Goal: Information Seeking & Learning: Find specific page/section

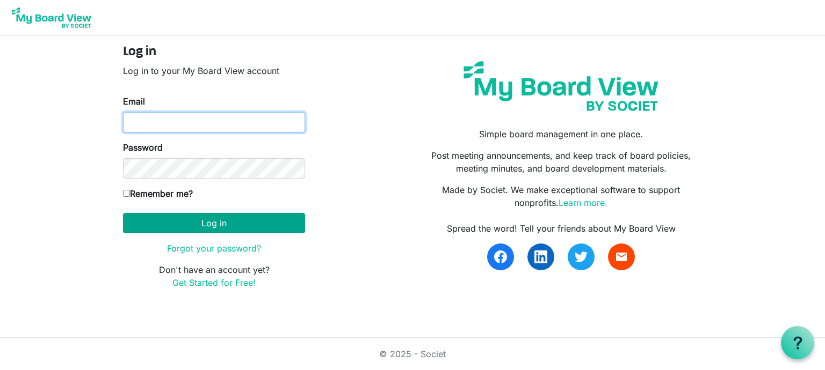
type input "nanauhll@yahoo.com"
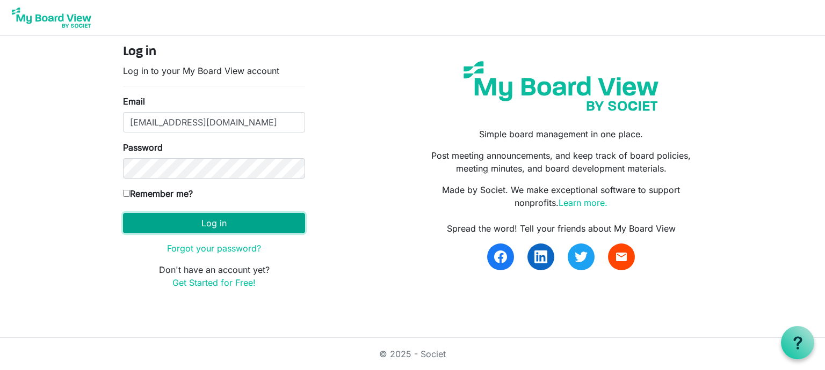
click at [220, 225] on button "Log in" at bounding box center [214, 223] width 182 height 20
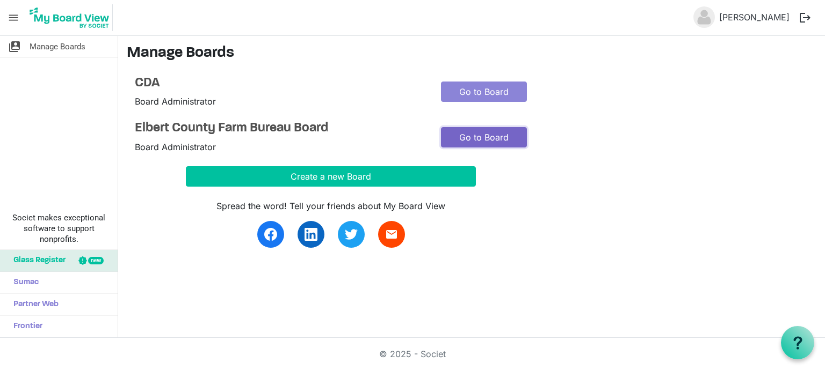
click at [491, 135] on link "Go to Board" at bounding box center [484, 137] width 86 height 20
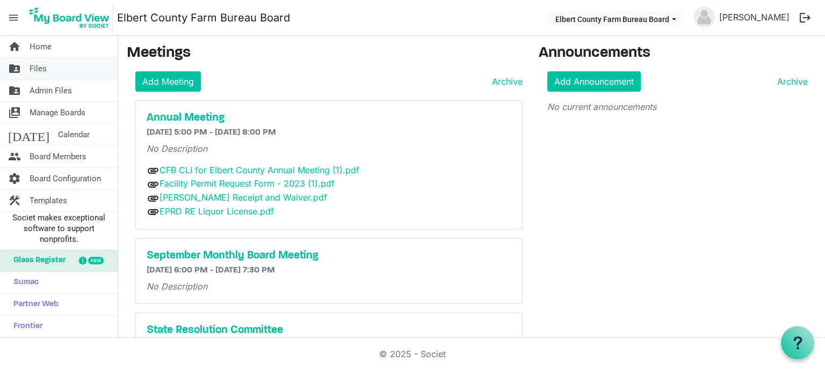
click at [31, 69] on span "Files" at bounding box center [38, 68] width 17 height 21
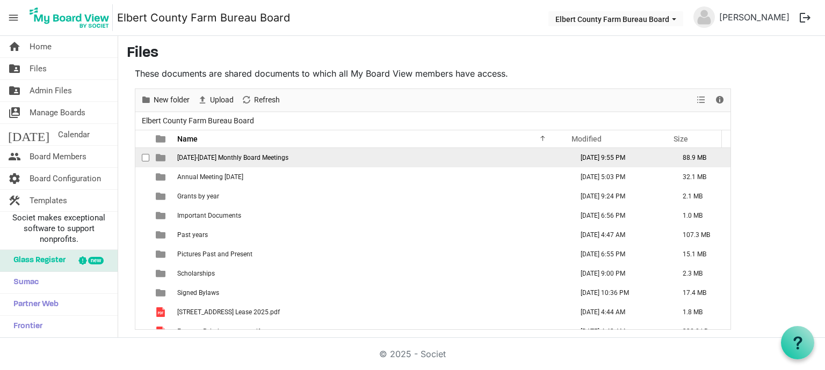
click at [295, 158] on td "[DATE]-[DATE] Monthly Board Meetings" at bounding box center [371, 157] width 395 height 19
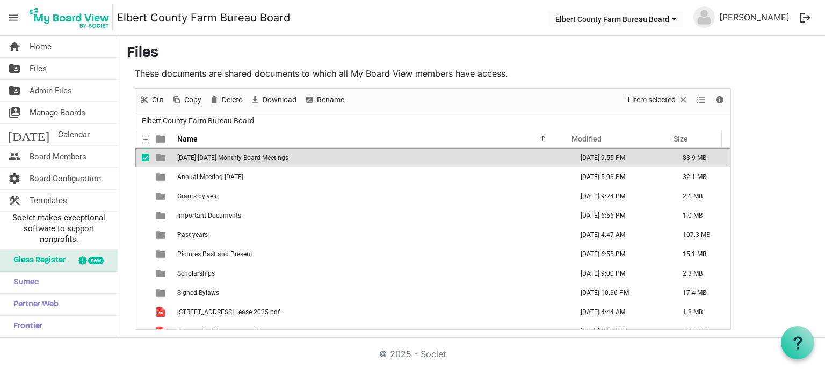
click at [263, 154] on span "2024-2025 Monthly Board Meetings" at bounding box center [232, 158] width 111 height 8
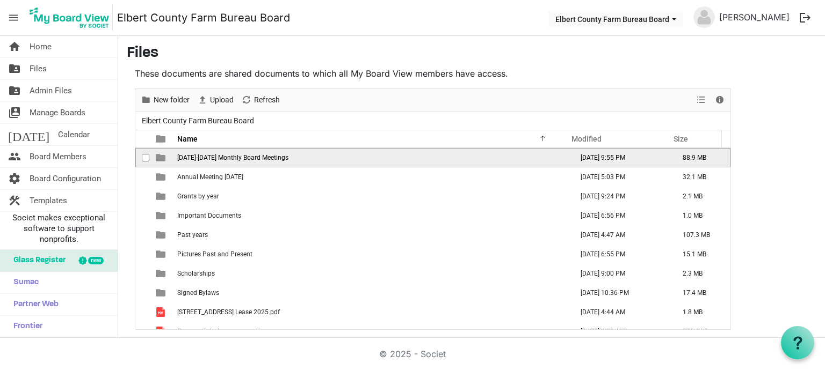
click at [263, 154] on span "2024-2025 Monthly Board Meetings" at bounding box center [232, 158] width 111 height 8
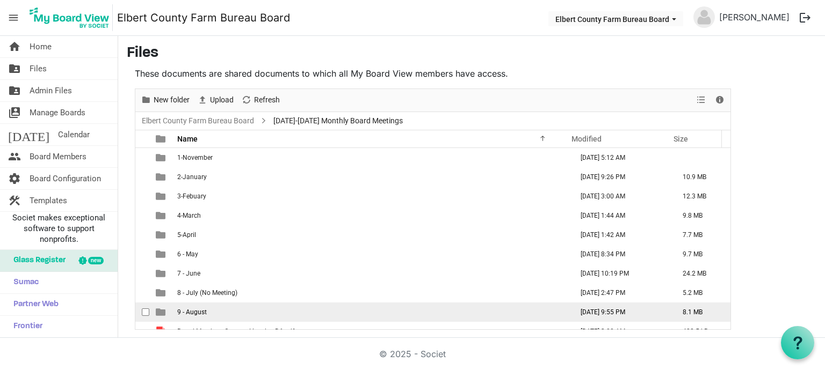
click at [216, 311] on td "9 - August" at bounding box center [371, 312] width 395 height 19
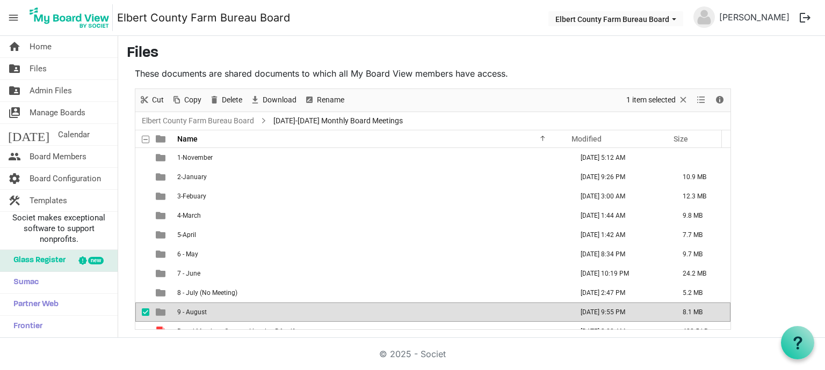
click at [216, 311] on td "9 - August" at bounding box center [371, 312] width 395 height 19
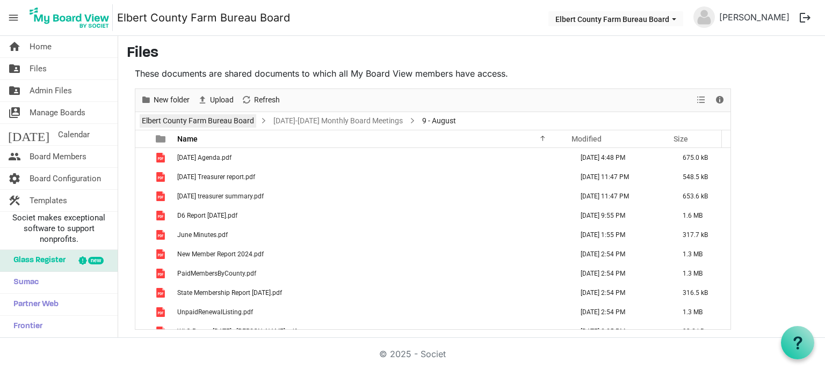
click at [215, 118] on link "Elbert County Farm Bureau Board" at bounding box center [198, 120] width 117 height 13
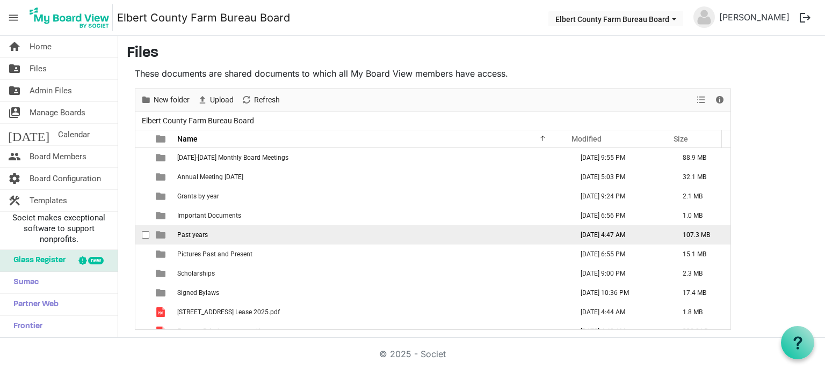
click at [196, 232] on span "Past years" at bounding box center [192, 235] width 31 height 8
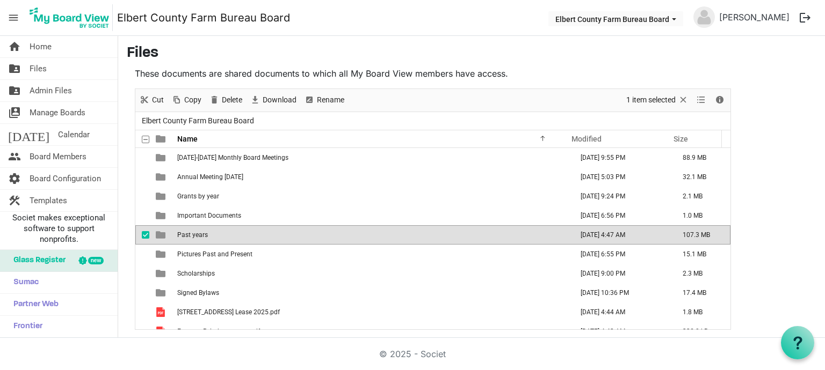
click at [196, 232] on span "Past years" at bounding box center [192, 235] width 31 height 8
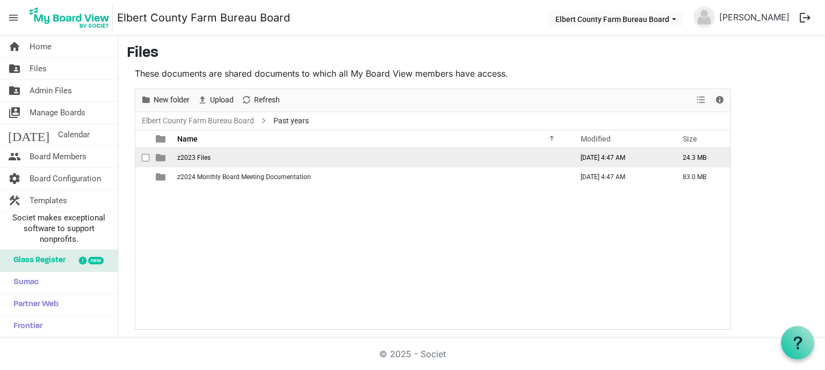
click at [203, 156] on span "z2023 Files" at bounding box center [193, 158] width 33 height 8
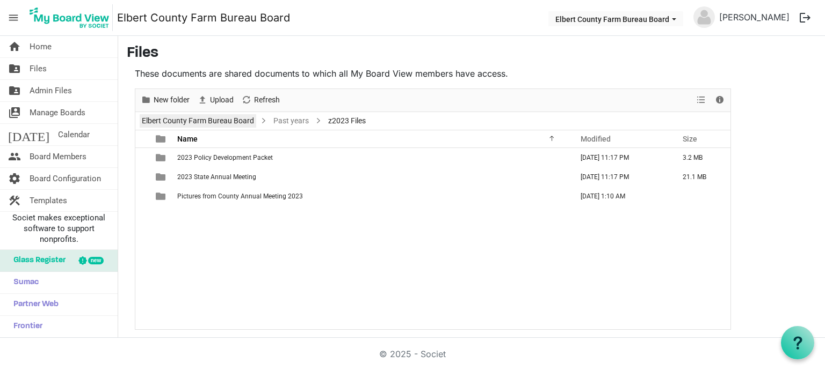
click at [221, 121] on link "Elbert County Farm Bureau Board" at bounding box center [198, 120] width 117 height 13
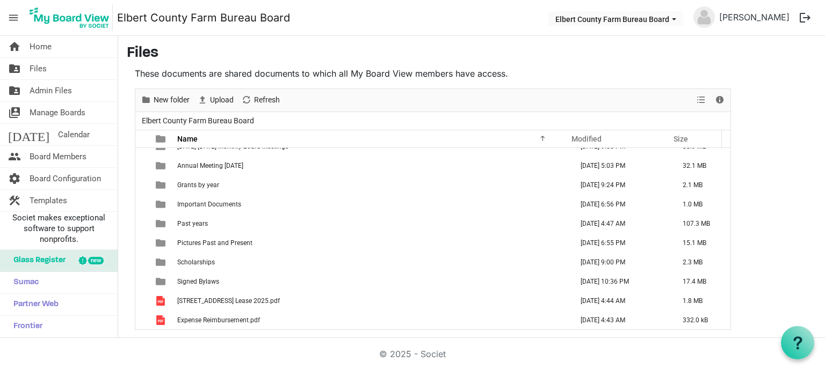
scroll to position [21, 0]
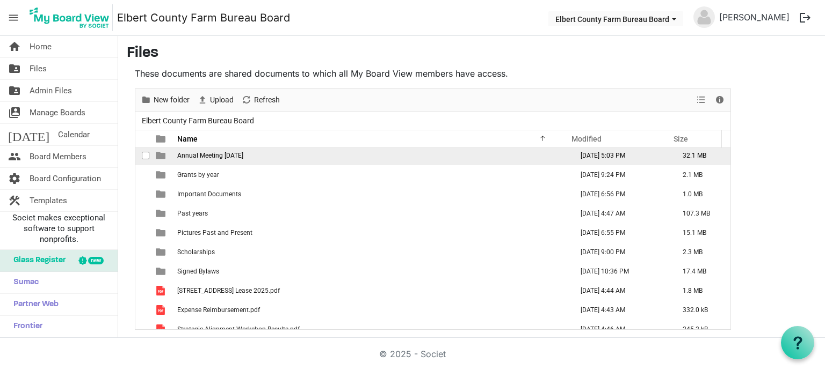
click at [243, 158] on span "Annual Meeting September 2025" at bounding box center [210, 156] width 66 height 8
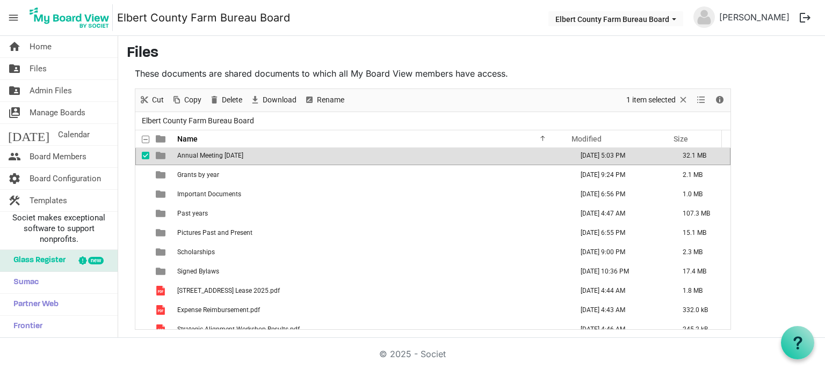
scroll to position [19, 0]
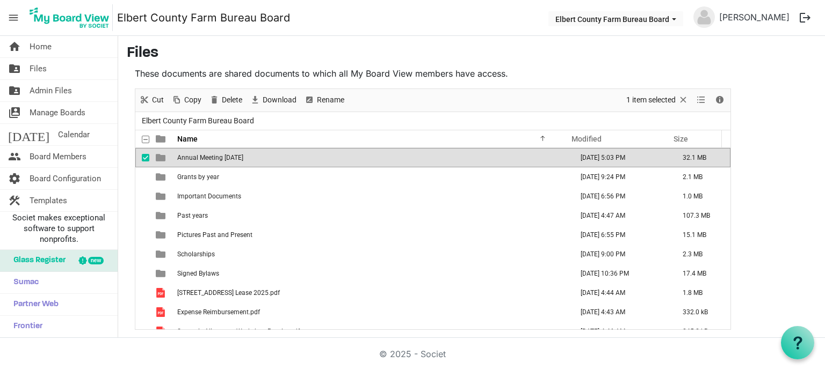
click at [243, 158] on span "Annual Meeting September 2025" at bounding box center [210, 158] width 66 height 8
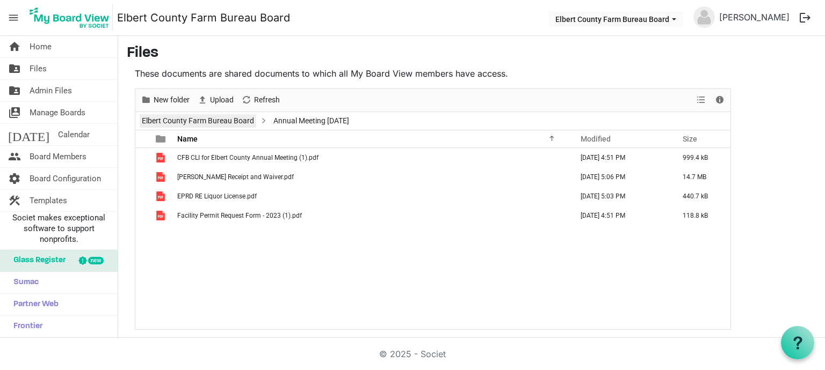
click at [227, 123] on link "Elbert County Farm Bureau Board" at bounding box center [198, 120] width 117 height 13
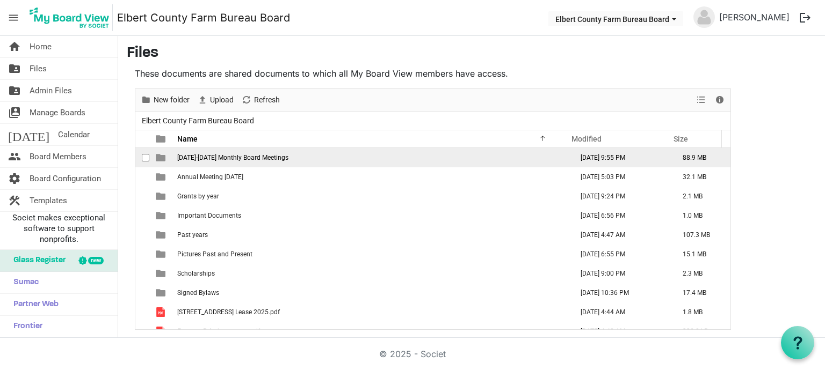
click at [224, 156] on span "2024-2025 Monthly Board Meetings" at bounding box center [232, 158] width 111 height 8
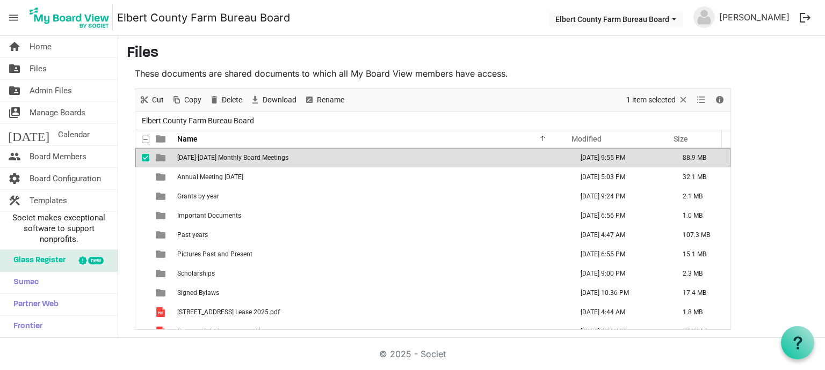
click at [224, 156] on span "2024-2025 Monthly Board Meetings" at bounding box center [232, 158] width 111 height 8
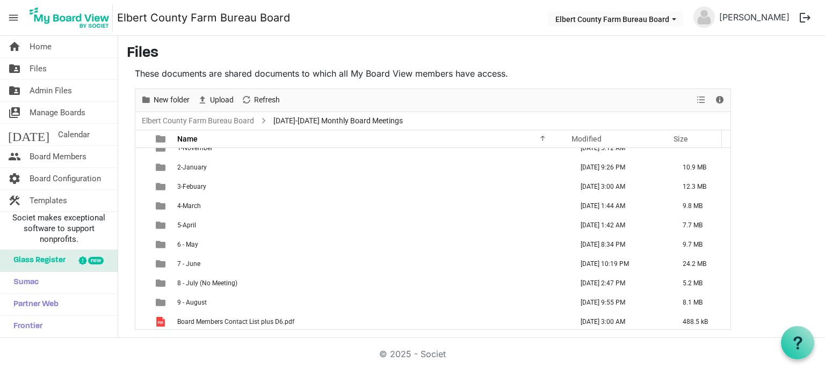
scroll to position [11, 0]
click at [224, 118] on link "Elbert County Farm Bureau Board" at bounding box center [198, 120] width 117 height 13
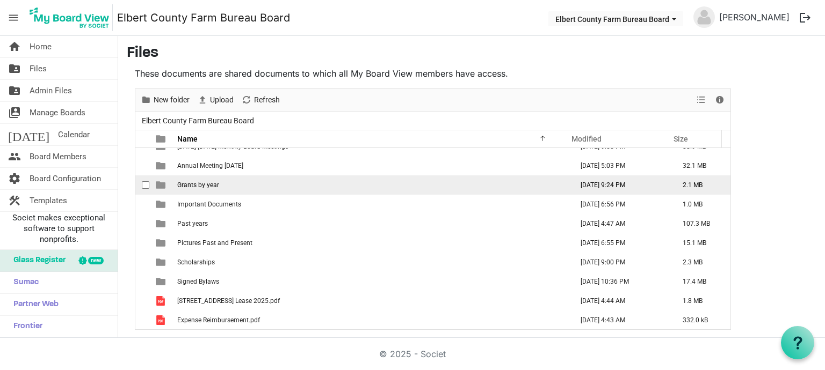
click at [191, 186] on span "Grants by year" at bounding box center [198, 185] width 42 height 8
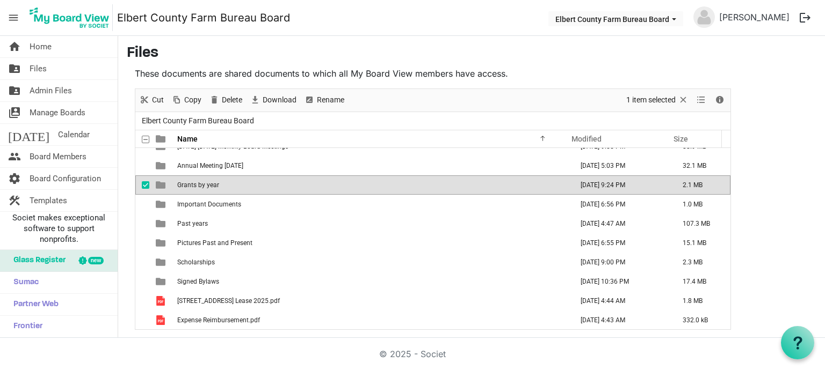
click at [191, 186] on span "Grants by year" at bounding box center [198, 185] width 42 height 8
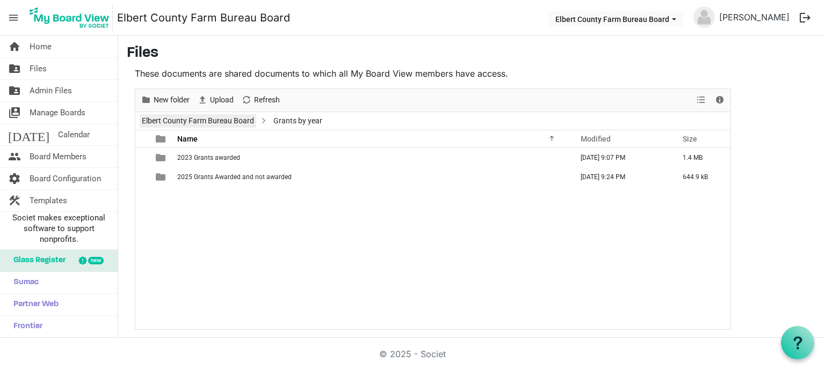
click at [200, 121] on link "Elbert County Farm Bureau Board" at bounding box center [198, 120] width 117 height 13
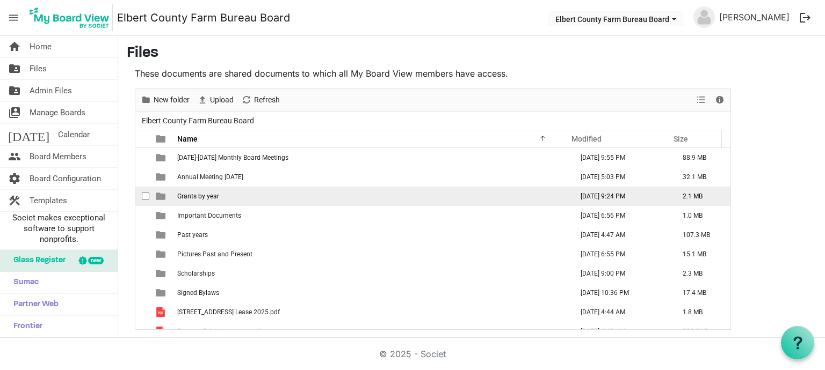
click at [191, 199] on span "Grants by year" at bounding box center [198, 197] width 42 height 8
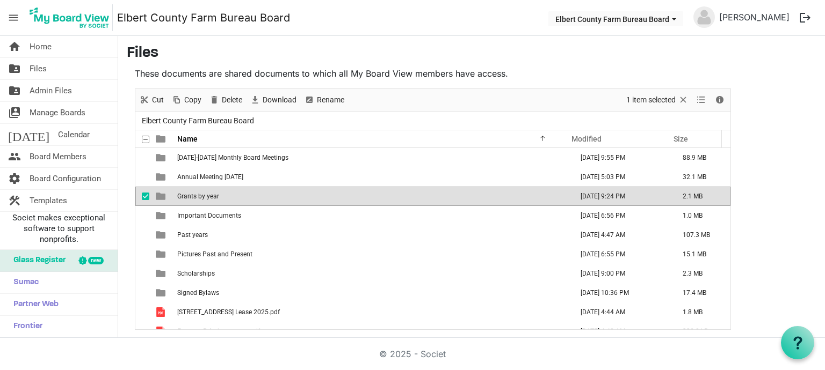
click at [191, 199] on span "Grants by year" at bounding box center [198, 197] width 42 height 8
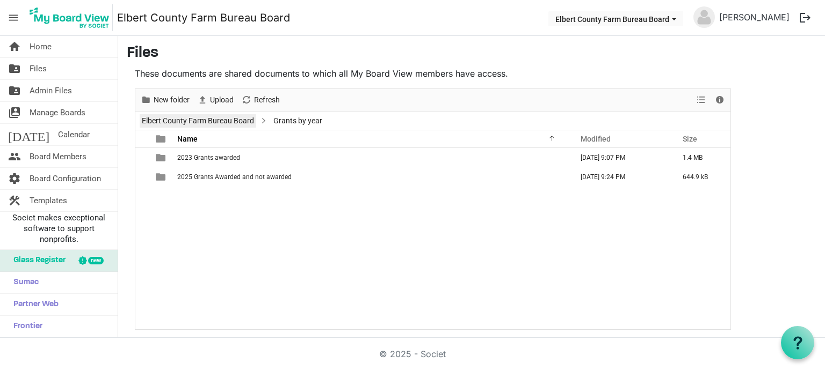
click at [205, 121] on link "Elbert County Farm Bureau Board" at bounding box center [198, 120] width 117 height 13
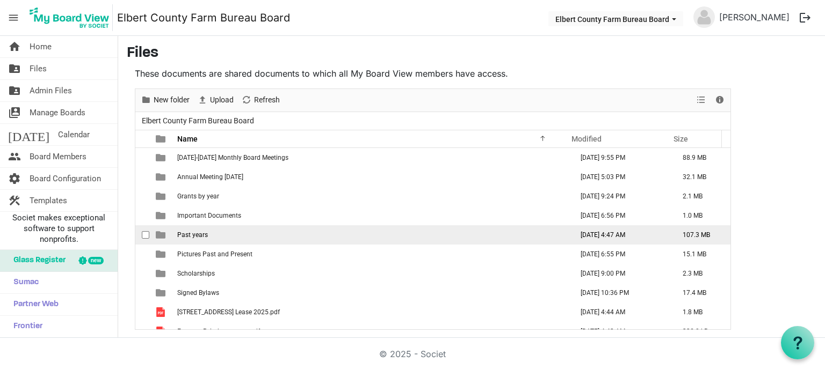
click at [194, 232] on span "Past years" at bounding box center [192, 235] width 31 height 8
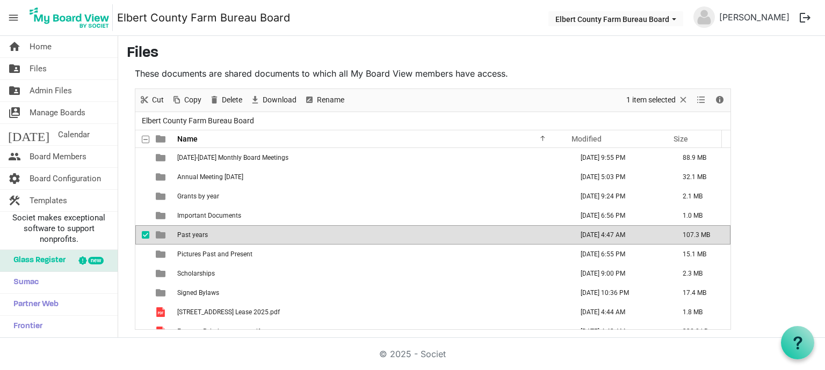
click at [194, 232] on span "Past years" at bounding box center [192, 235] width 31 height 8
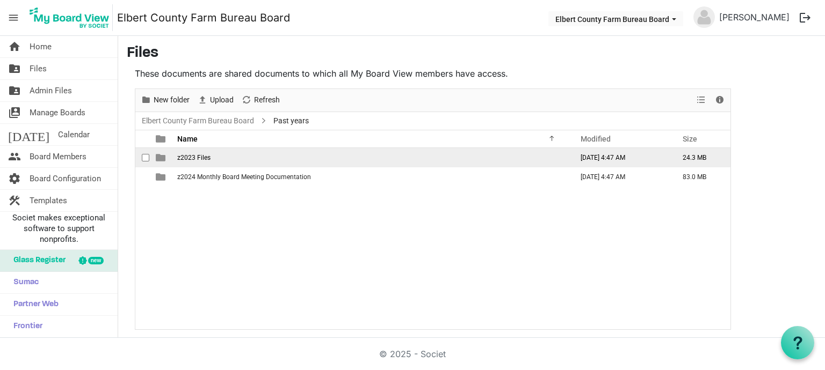
click at [206, 154] on span "z2023 Files" at bounding box center [193, 158] width 33 height 8
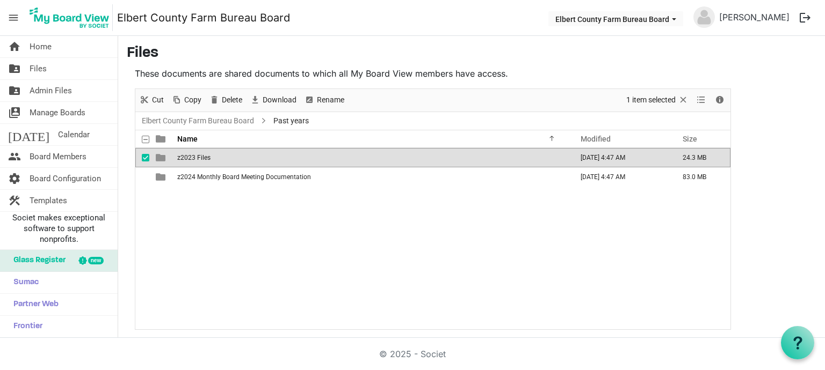
click at [206, 154] on span "z2023 Files" at bounding box center [193, 158] width 33 height 8
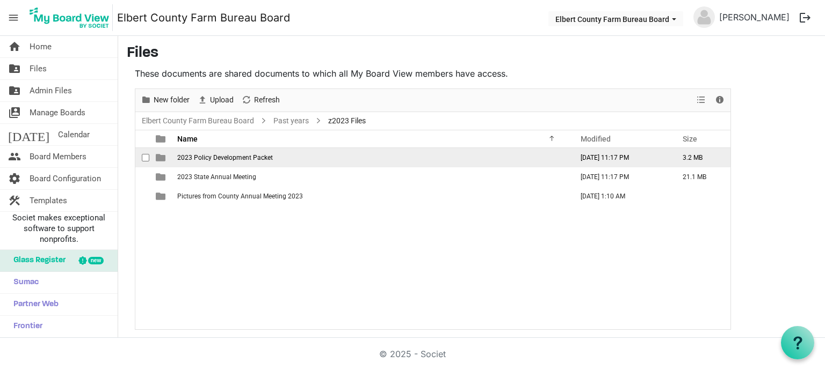
click at [267, 156] on span "2023 Policy Development Packet" at bounding box center [225, 158] width 96 height 8
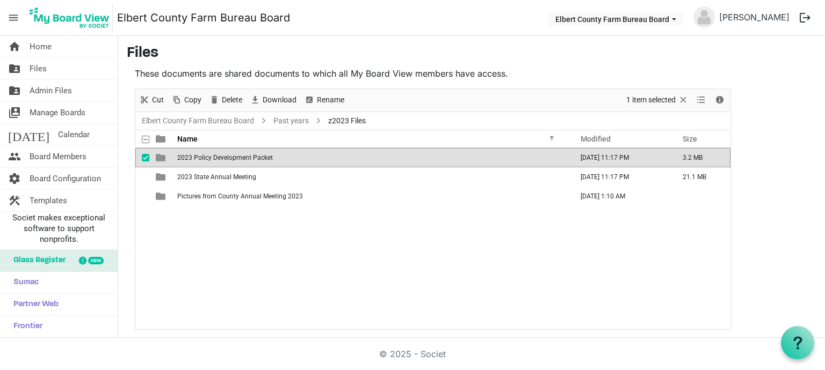
click at [267, 156] on span "2023 Policy Development Packet" at bounding box center [225, 158] width 96 height 8
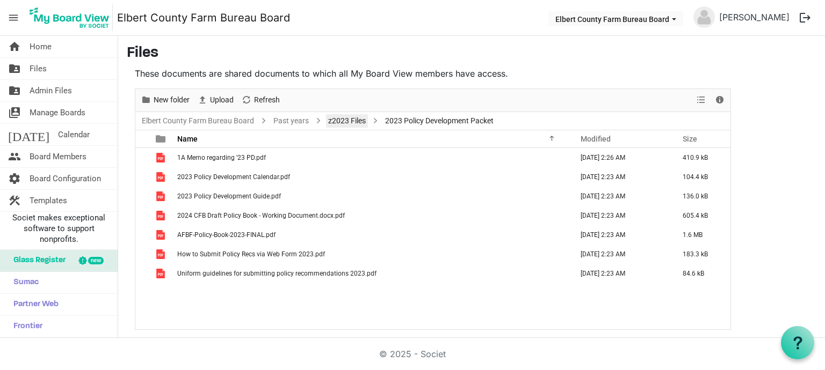
click at [346, 121] on link "z2023 Files" at bounding box center [347, 120] width 42 height 13
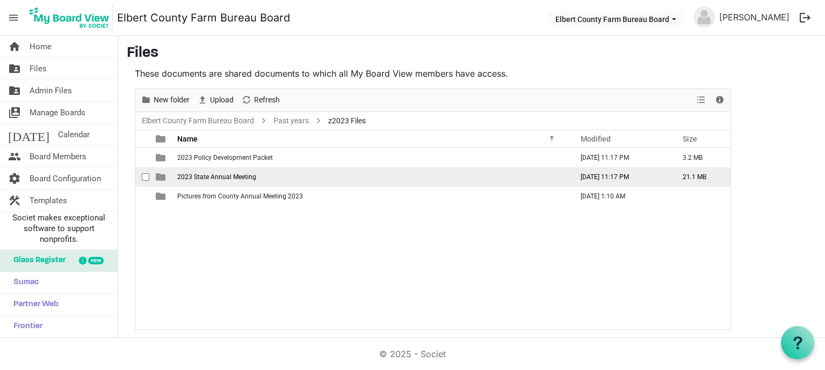
click at [234, 176] on span "2023 State Annual Meeting" at bounding box center [216, 177] width 79 height 8
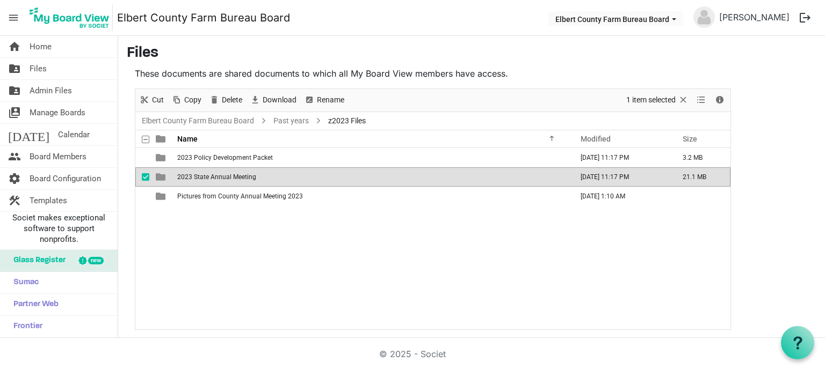
click at [234, 176] on span "2023 State Annual Meeting" at bounding box center [216, 177] width 79 height 8
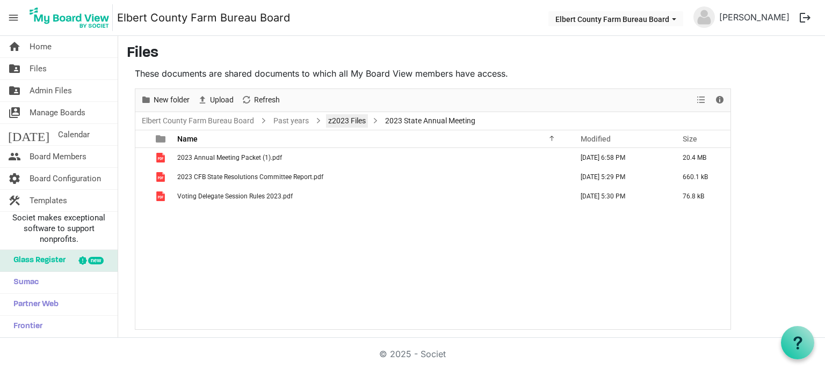
click at [361, 122] on link "z2023 Files" at bounding box center [347, 120] width 42 height 13
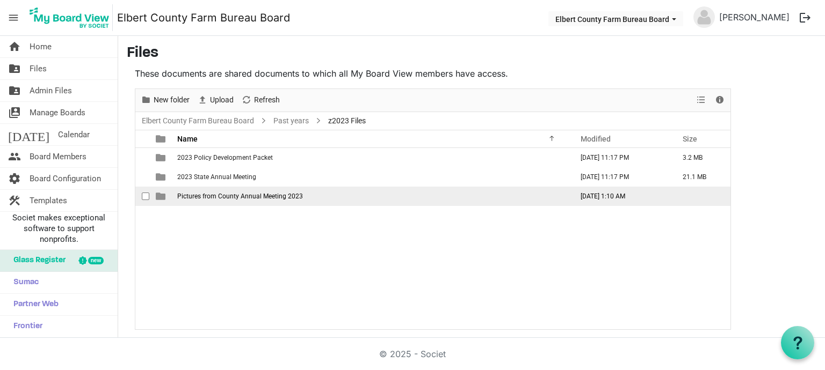
click at [239, 200] on td "Pictures from County Annual Meeting 2023" at bounding box center [371, 196] width 395 height 19
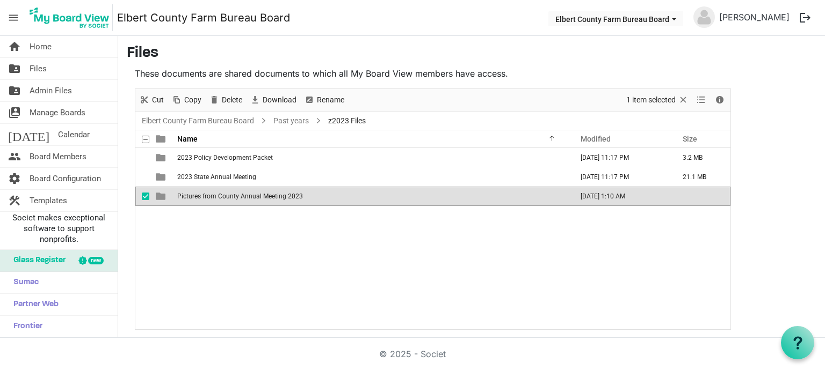
click at [239, 200] on td "Pictures from County Annual Meeting 2023" at bounding box center [371, 196] width 395 height 19
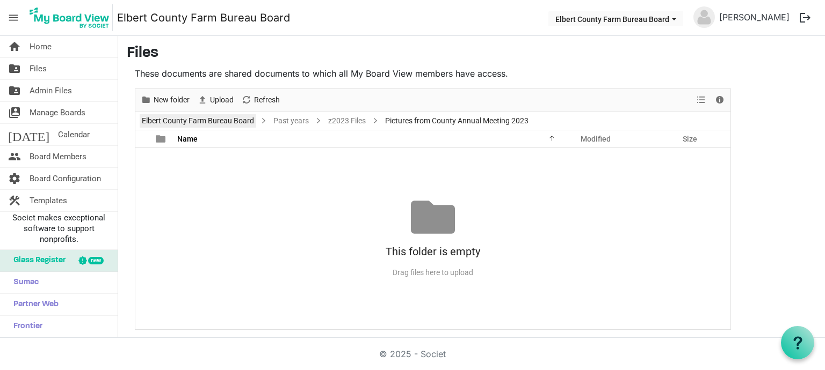
click at [214, 120] on link "Elbert County Farm Bureau Board" at bounding box center [198, 120] width 117 height 13
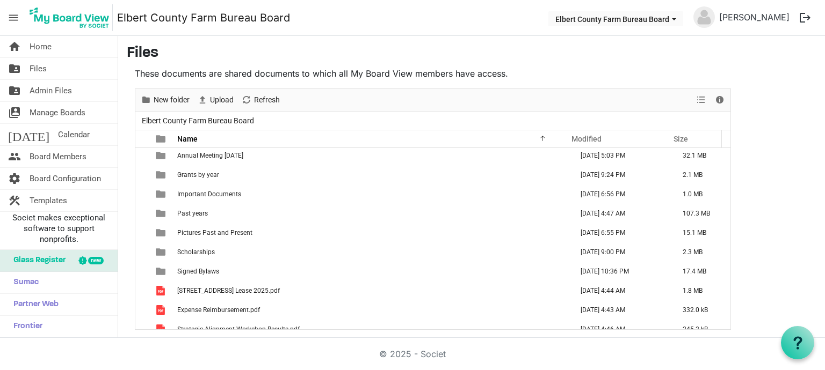
scroll to position [31, 0]
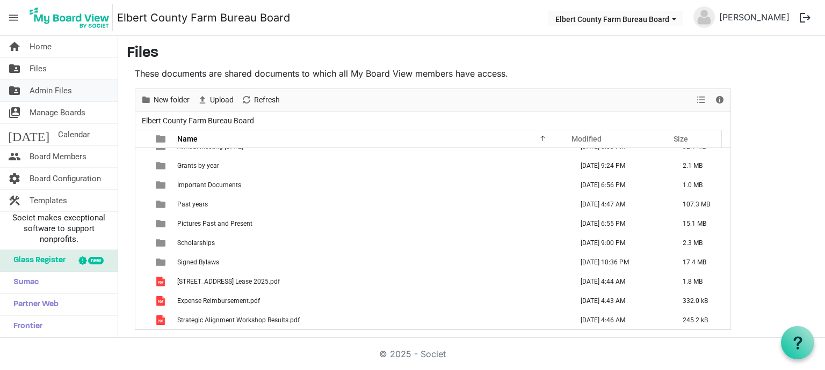
click at [43, 90] on span "Admin Files" at bounding box center [51, 90] width 42 height 21
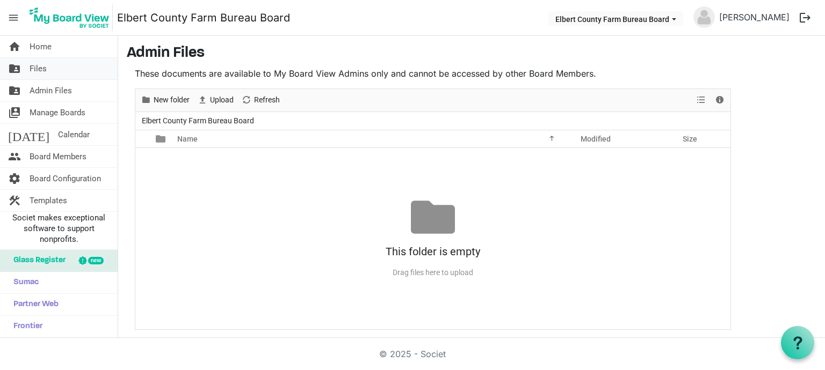
click at [46, 67] on span "Files" at bounding box center [38, 68] width 17 height 21
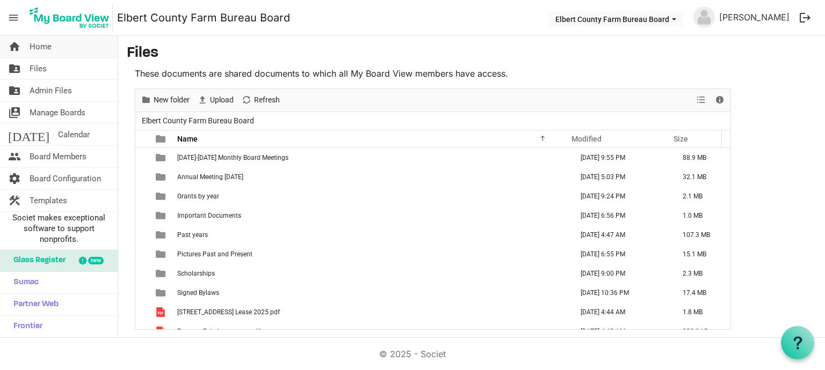
click at [43, 48] on span "Home" at bounding box center [41, 46] width 22 height 21
